Goal: Task Accomplishment & Management: Manage account settings

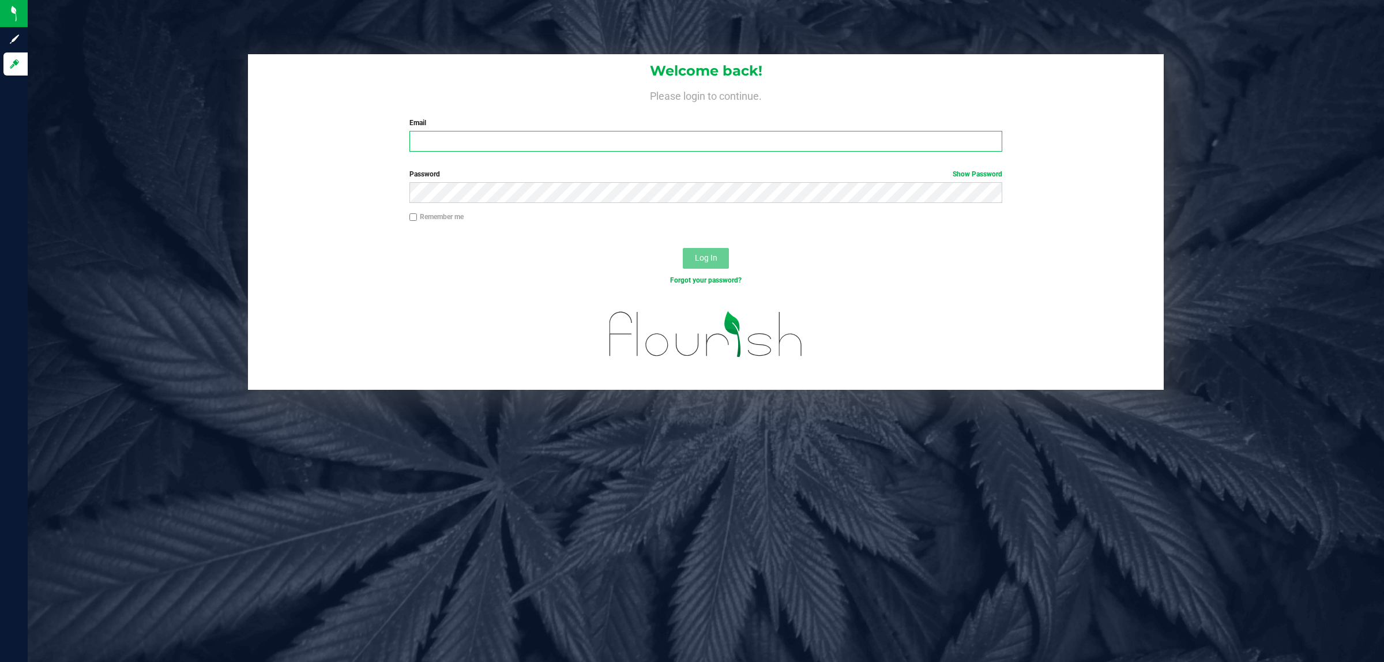
click at [514, 140] on input "Email" at bounding box center [705, 141] width 593 height 21
type input "[EMAIL_ADDRESS][DOMAIN_NAME]"
click at [714, 251] on button "Log In" at bounding box center [706, 258] width 46 height 21
click at [452, 175] on label "Password Show Password" at bounding box center [705, 174] width 593 height 10
click at [683, 248] on button "Log In" at bounding box center [706, 258] width 46 height 21
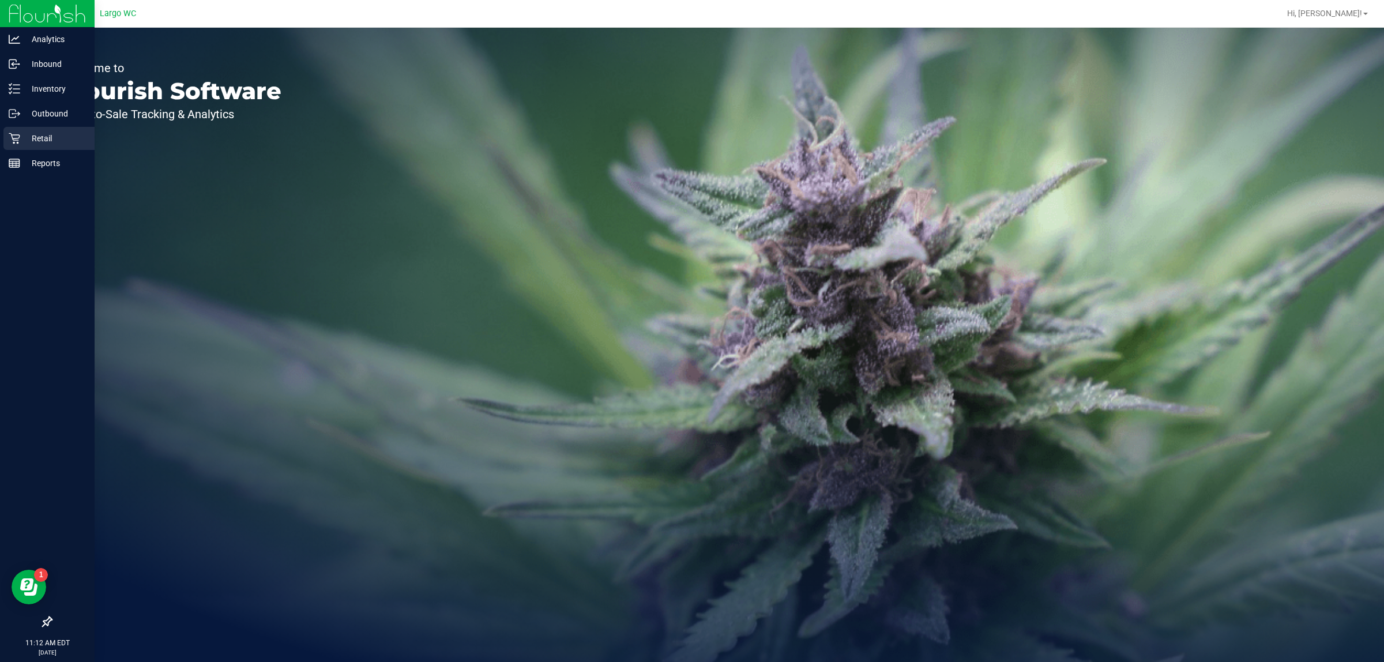
click at [17, 133] on icon at bounding box center [15, 139] width 12 height 12
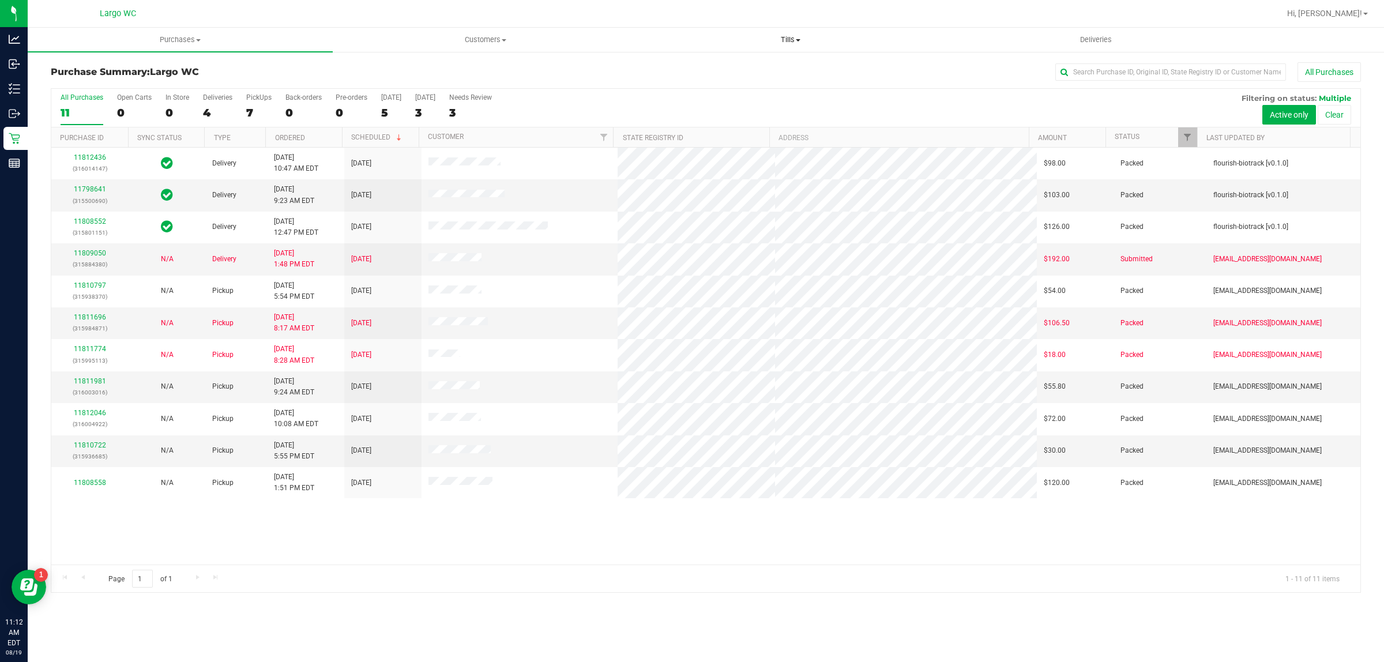
click at [784, 32] on uib-tab-heading "Tills Manage tills Reconcile e-payments" at bounding box center [790, 39] width 304 height 23
click at [759, 66] on li "Manage tills" at bounding box center [790, 70] width 305 height 14
